Goal: Transaction & Acquisition: Purchase product/service

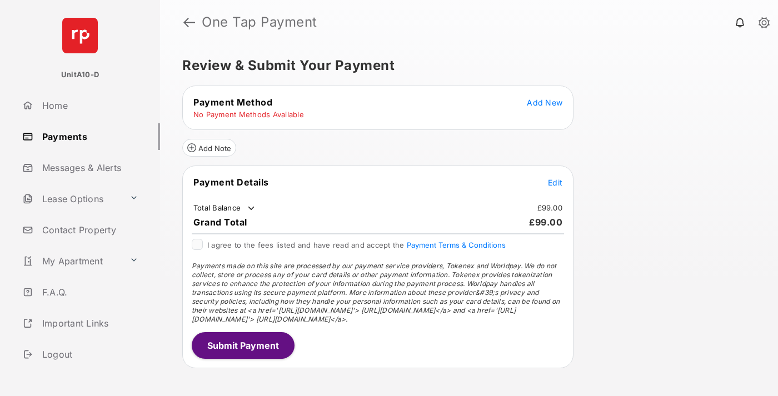
click at [545, 102] on span "Add New" at bounding box center [545, 102] width 36 height 9
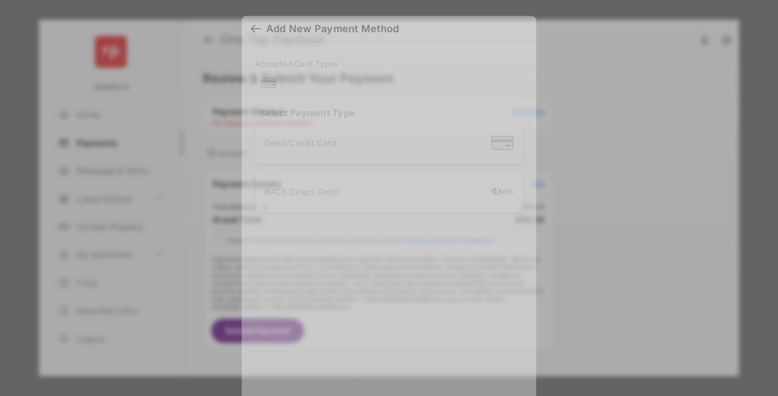
click at [387, 193] on div "BACS Direct Debit" at bounding box center [389, 193] width 249 height 21
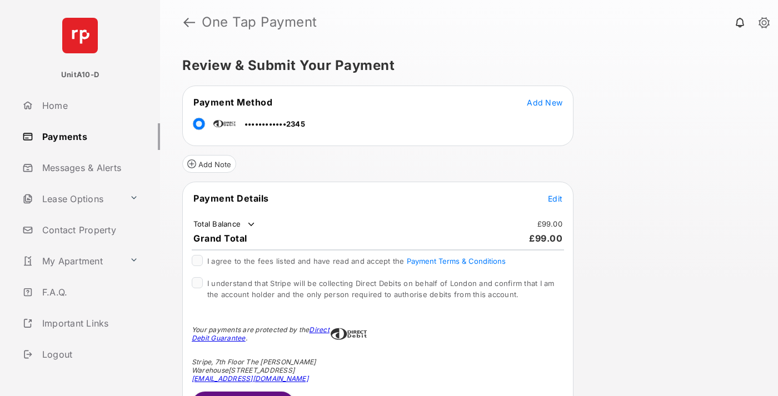
click at [555, 198] on span "Edit" at bounding box center [555, 198] width 14 height 9
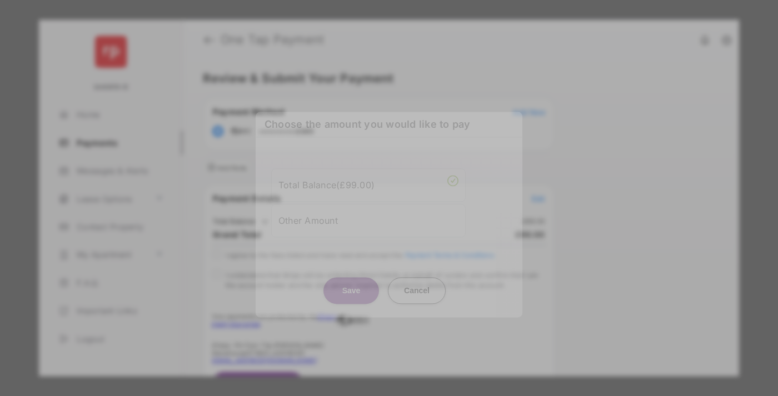
click at [369, 220] on div "Other Amount" at bounding box center [369, 220] width 180 height 19
type input "**"
click at [351, 298] on button "Save" at bounding box center [352, 290] width 56 height 27
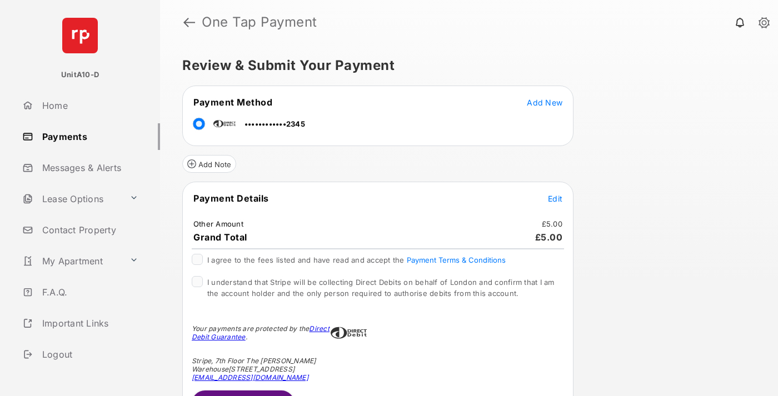
click at [555, 198] on span "Edit" at bounding box center [555, 198] width 14 height 9
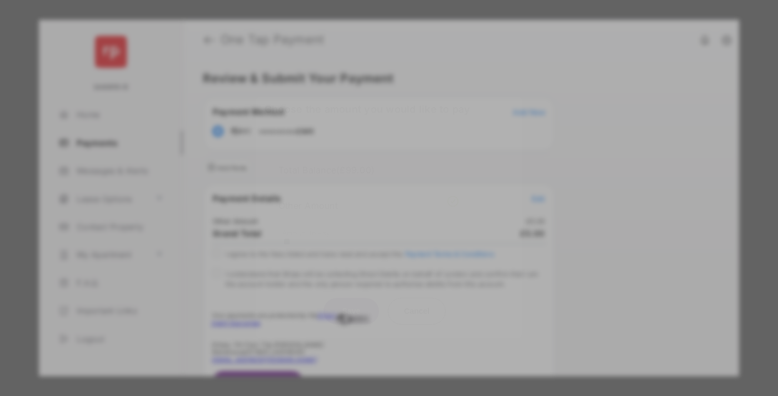
click at [351, 311] on button "Save" at bounding box center [352, 311] width 56 height 27
